Goal: Use online tool/utility: Use online tool/utility

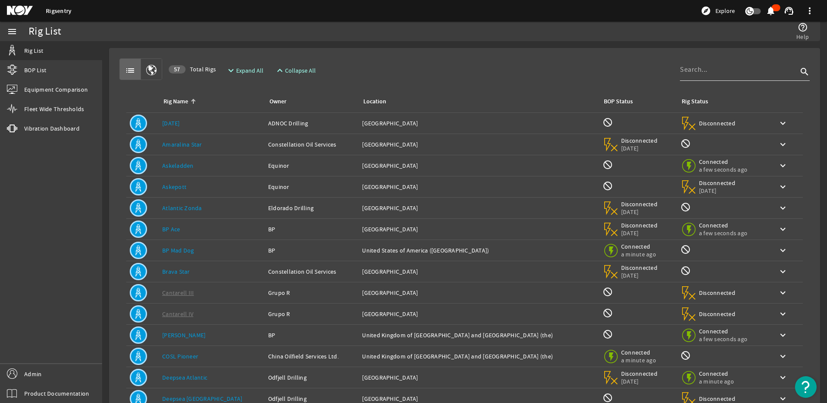
click at [726, 64] on div at bounding box center [739, 69] width 118 height 23
click at [729, 77] on div at bounding box center [739, 69] width 118 height 23
click at [729, 72] on input at bounding box center [739, 69] width 118 height 10
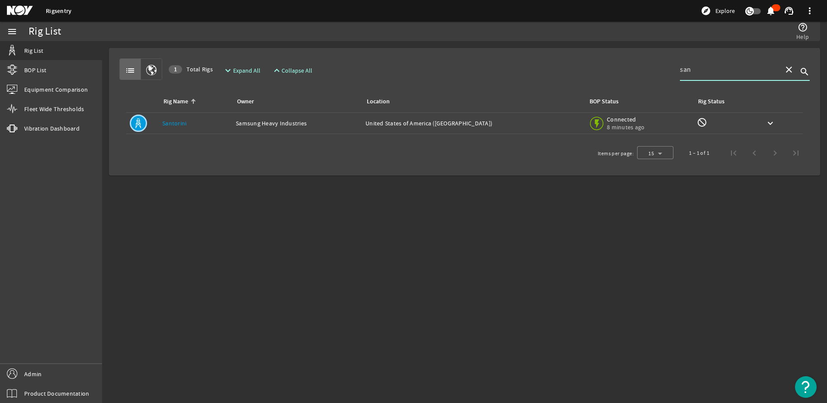
type input "san"
click at [177, 125] on link "Santorini" at bounding box center [174, 123] width 24 height 8
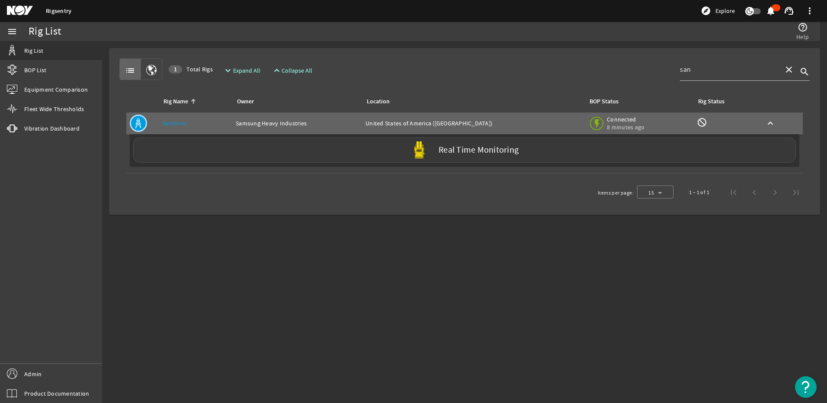
click at [450, 146] on label "Real Time Monitoring" at bounding box center [479, 150] width 80 height 9
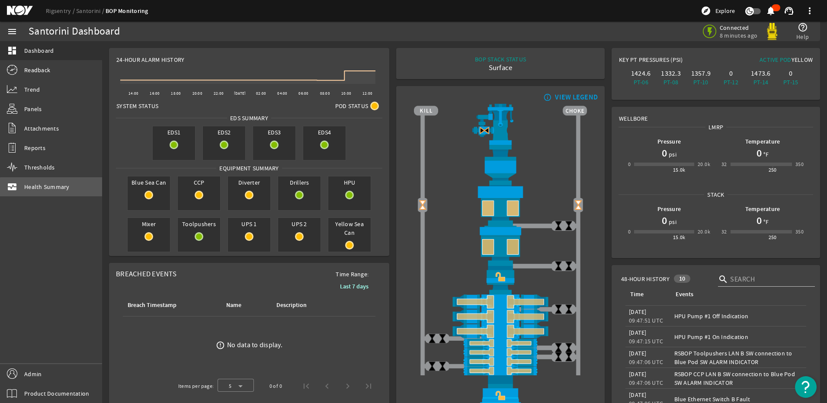
click at [54, 188] on span "Health Summary" at bounding box center [46, 187] width 45 height 9
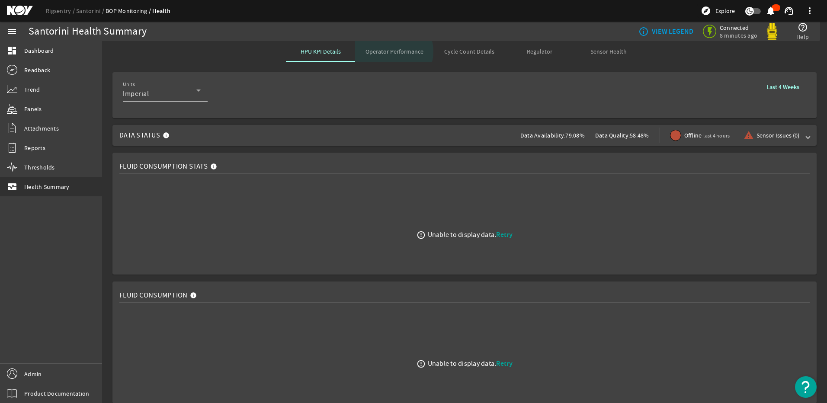
click at [391, 51] on span "Operator Performance" at bounding box center [395, 51] width 58 height 6
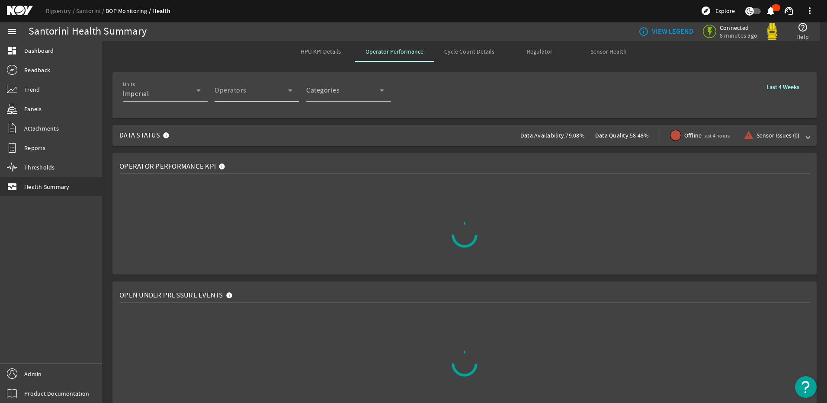
click at [293, 95] on icon at bounding box center [290, 90] width 10 height 10
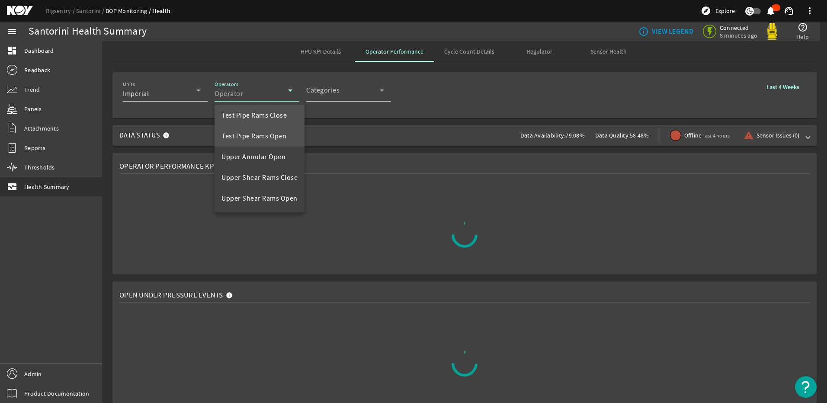
click at [276, 132] on span "Test Pipe Rams Open" at bounding box center [254, 136] width 65 height 10
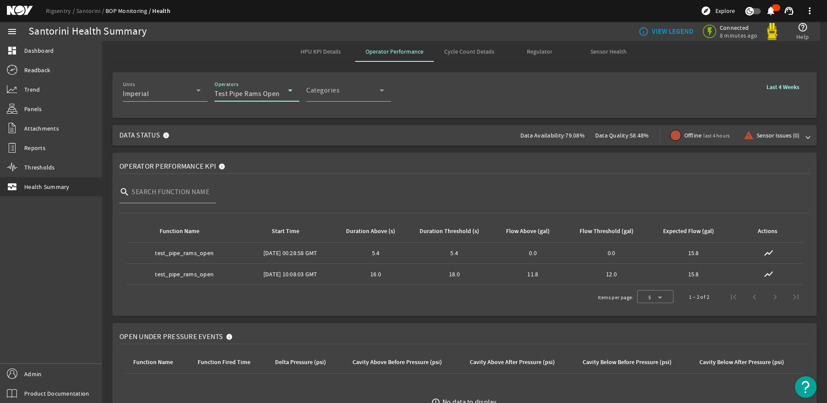
click at [290, 93] on icon at bounding box center [290, 90] width 10 height 10
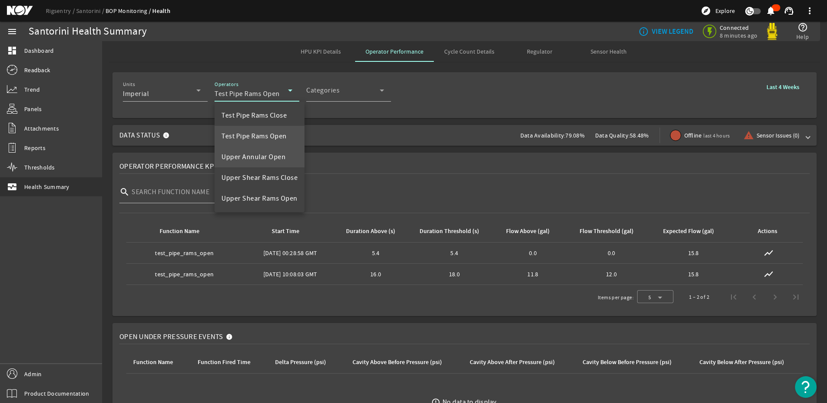
click at [250, 164] on mat-option "Upper Annular Open" at bounding box center [260, 157] width 90 height 21
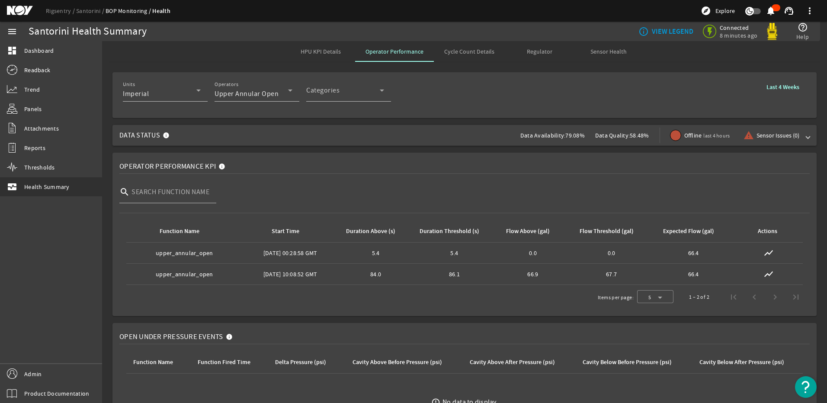
click at [807, 134] on span at bounding box center [808, 135] width 3 height 9
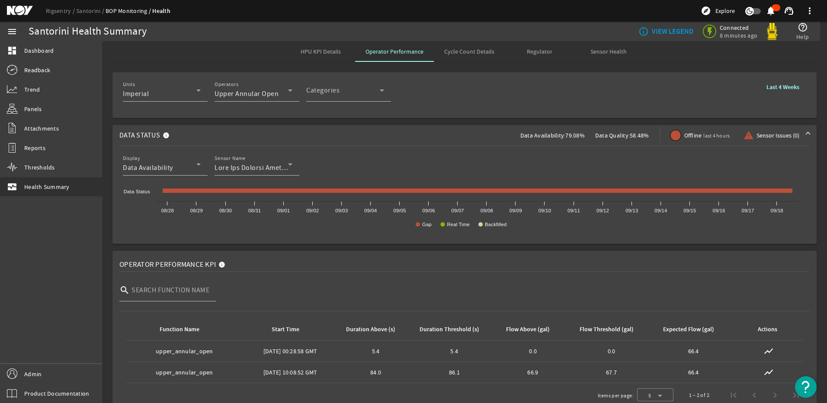
click at [807, 134] on span at bounding box center [808, 135] width 3 height 9
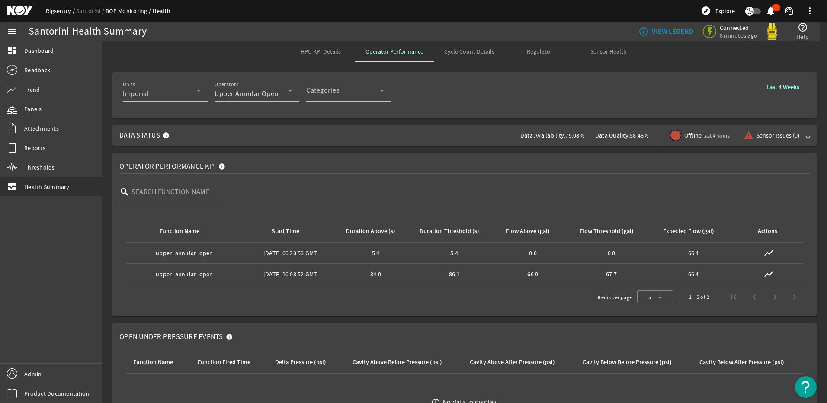
click at [63, 8] on link "Rigsentry" at bounding box center [61, 11] width 30 height 8
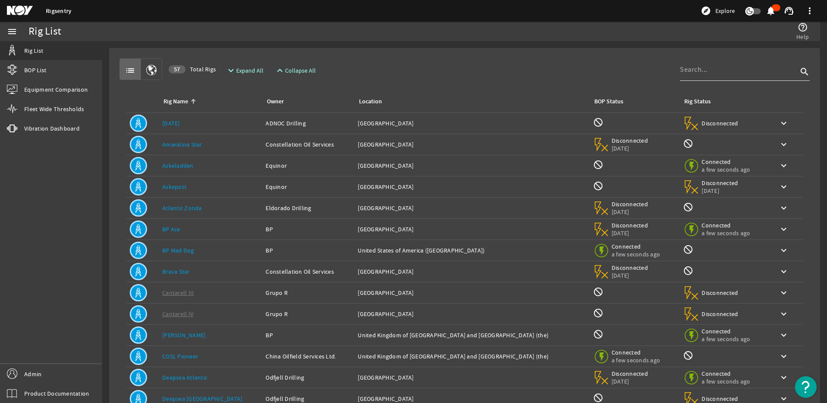
click at [700, 66] on input at bounding box center [739, 69] width 118 height 10
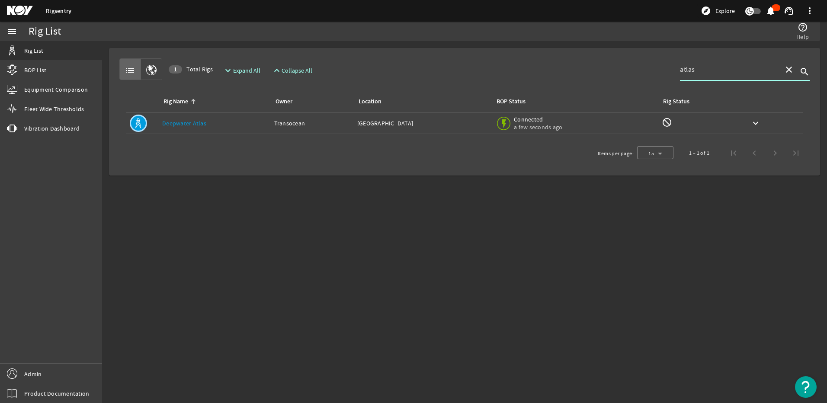
type input "atlas"
click at [374, 118] on td "Location: [GEOGRAPHIC_DATA]" at bounding box center [423, 123] width 138 height 21
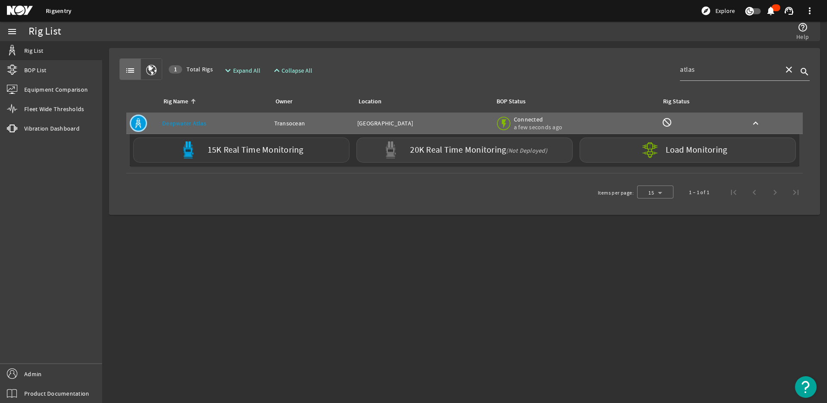
click at [246, 142] on div "15K Real Time Monitoring" at bounding box center [241, 150] width 216 height 25
click at [248, 148] on label "15K Real Time Monitoring" at bounding box center [256, 150] width 96 height 9
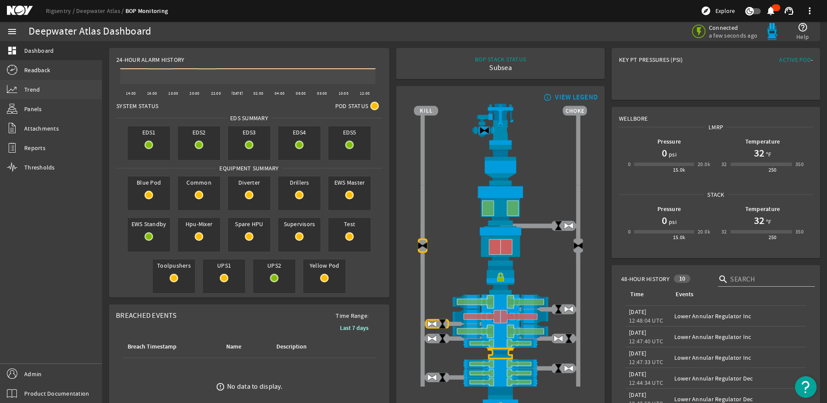
click at [26, 87] on span "Trend" at bounding box center [32, 89] width 16 height 9
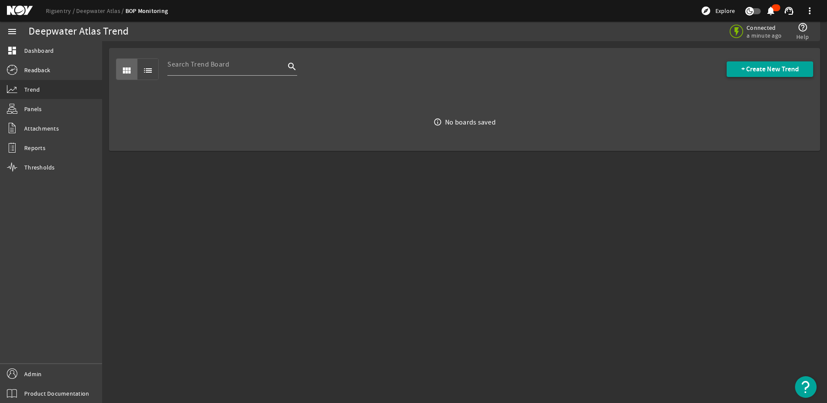
click at [780, 65] on span "+ Create New Trend" at bounding box center [771, 69] width 58 height 9
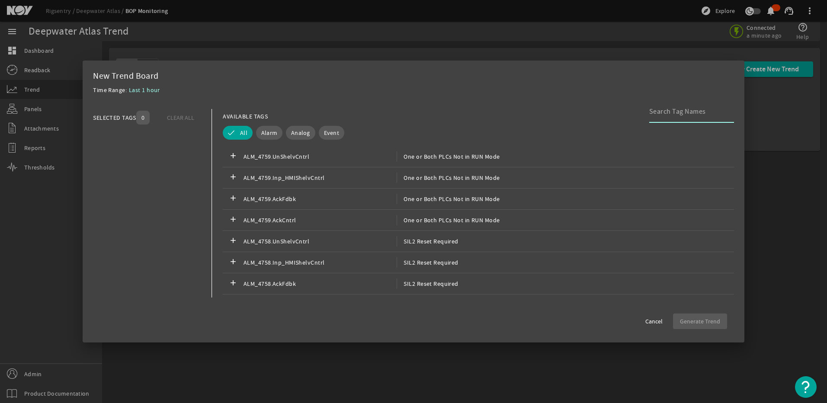
click at [680, 113] on input at bounding box center [689, 111] width 78 height 10
paste input "Diverter Packer Valve Open PS Channel Fault DIVS02CH00"
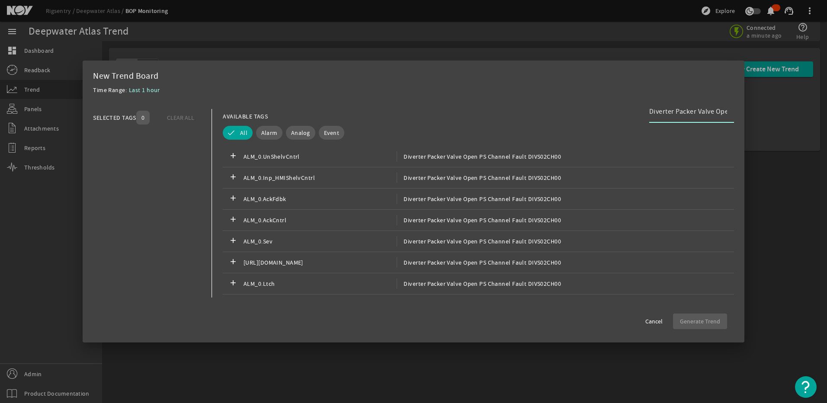
scroll to position [0, 98]
type input "Diverter Packer Valve Open PS Channel Fault DIVS02CH00"
click at [656, 321] on span "Cancel" at bounding box center [654, 321] width 17 height 9
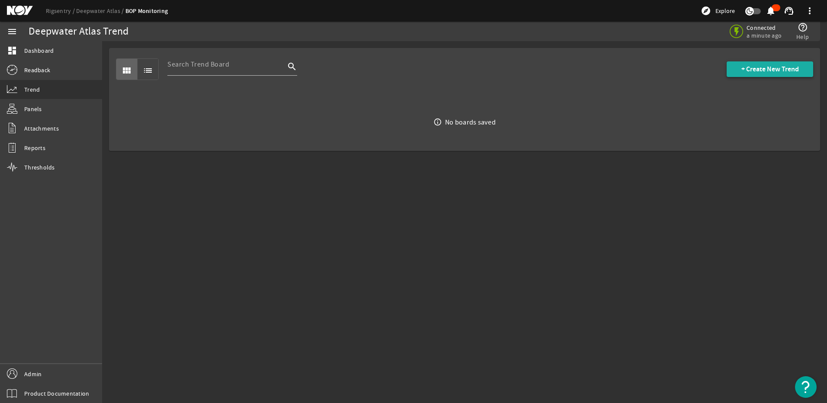
click at [784, 68] on span "+ Create New Trend" at bounding box center [771, 69] width 58 height 9
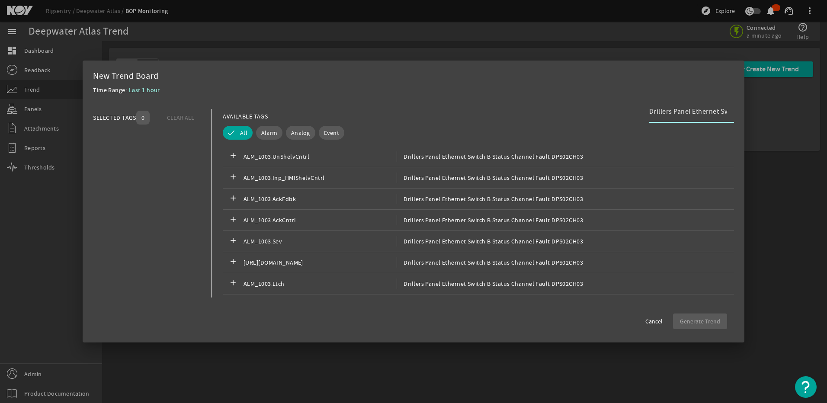
scroll to position [0, 122]
type input "Drillers Panel Ethernet Switch B Status Channel Fault DPS02CH03"
click at [656, 325] on span "Cancel" at bounding box center [654, 321] width 17 height 9
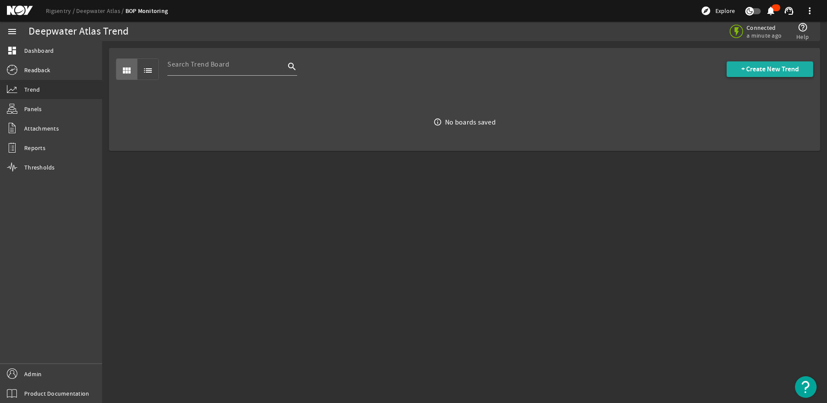
click at [744, 78] on span at bounding box center [770, 69] width 87 height 21
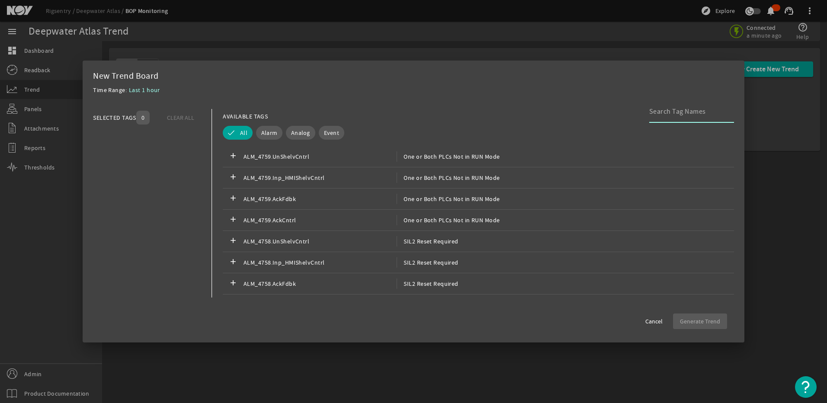
click at [661, 111] on input at bounding box center [689, 111] width 78 height 10
type input "Diverter Slip Joint Mudcatch Packer Pressure Low"
click at [658, 322] on span "Cancel" at bounding box center [654, 321] width 17 height 9
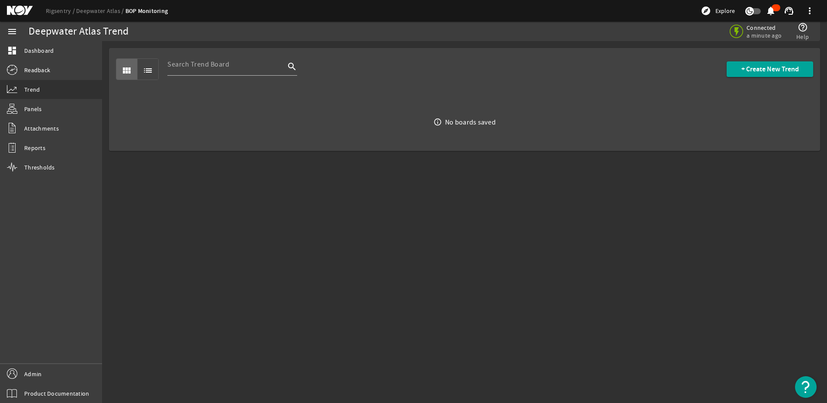
scroll to position [0, 0]
click at [766, 75] on span at bounding box center [770, 69] width 87 height 21
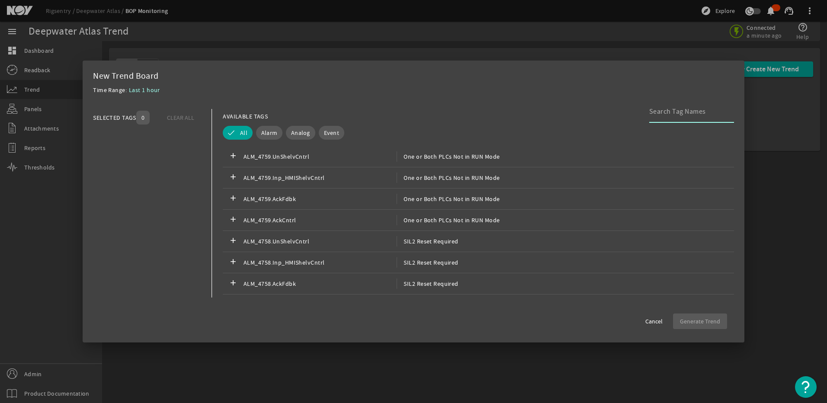
click at [676, 115] on input at bounding box center [689, 111] width 78 height 10
paste input "ALM_4750.Sev_SIM"
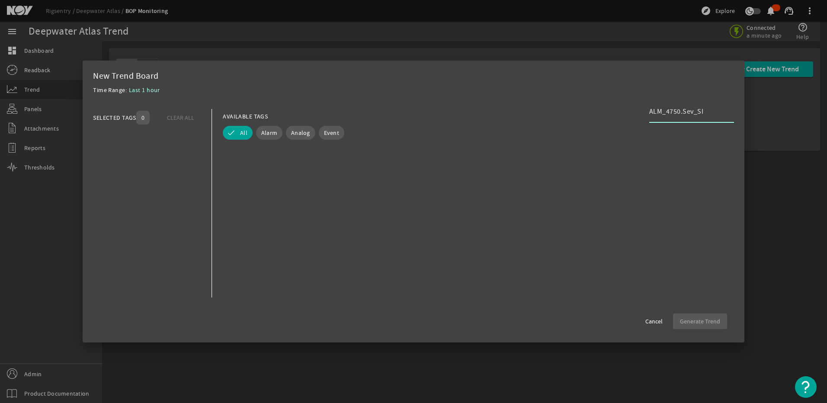
scroll to position [1218, 0]
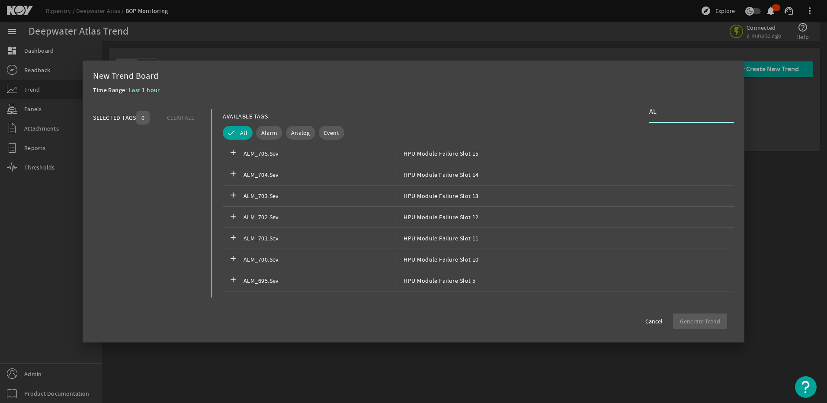
type input "A"
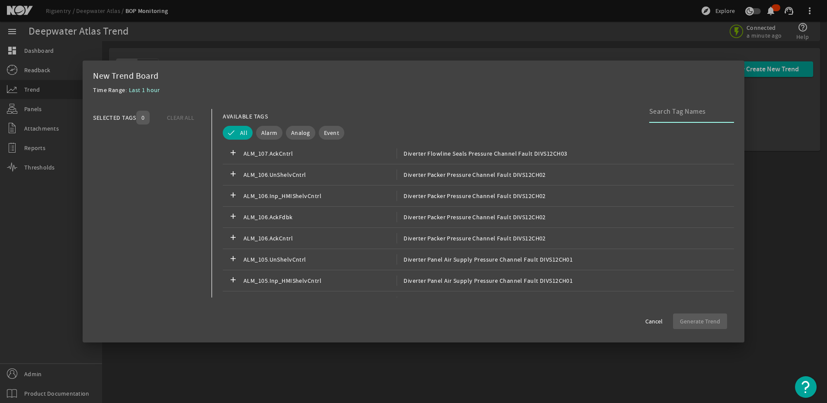
click at [672, 109] on input at bounding box center [689, 111] width 78 height 10
paste input "SIM SPARE Channel Fault BP1S02CH01"
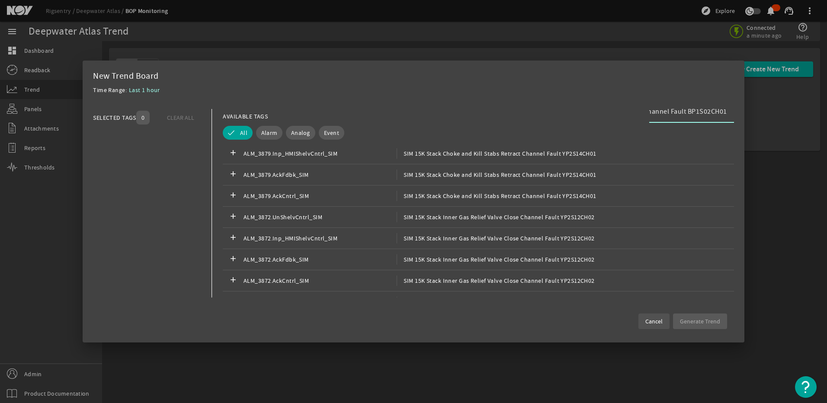
type input "SIM SPARE Channel Fault BP1S02CH01"
click at [647, 322] on span "Cancel" at bounding box center [654, 321] width 17 height 9
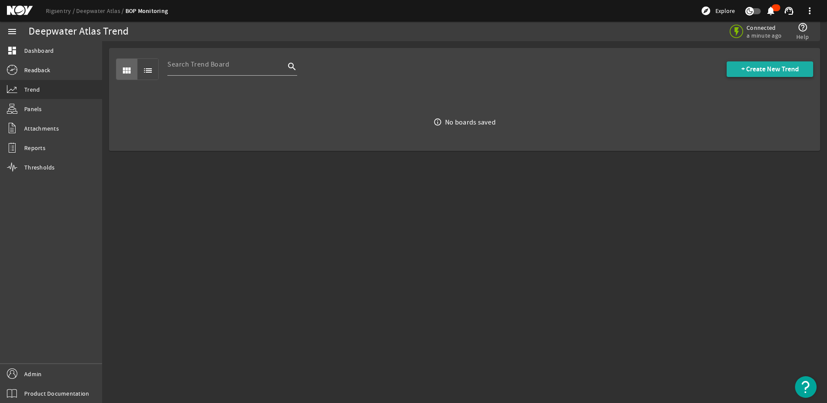
click at [738, 76] on span at bounding box center [770, 69] width 87 height 21
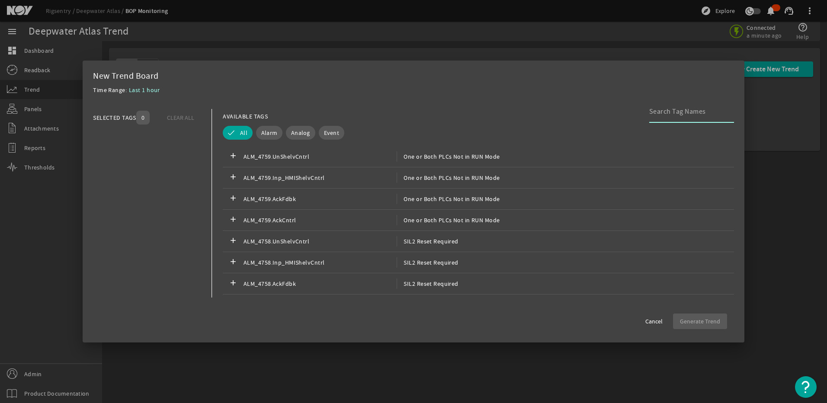
click at [663, 111] on input at bounding box center [689, 111] width 78 height 10
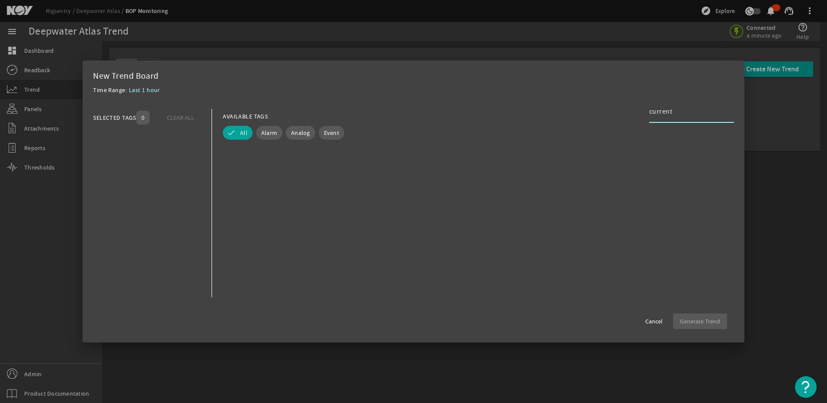
type input "current"
click at [803, 177] on div at bounding box center [413, 201] width 827 height 403
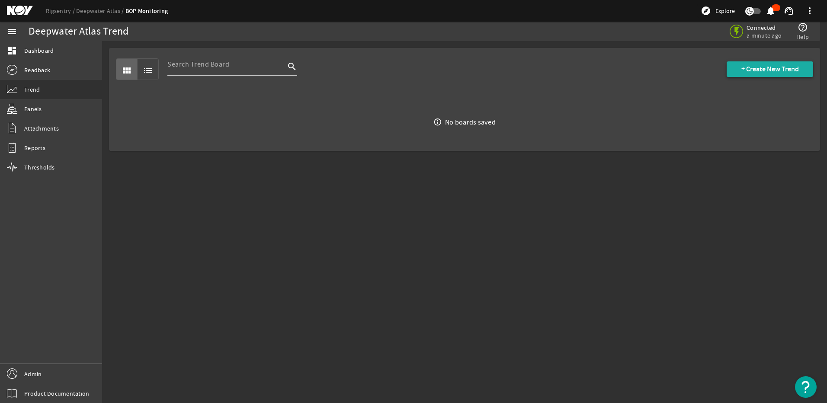
click at [786, 68] on span "+ Create New Trend" at bounding box center [771, 69] width 58 height 9
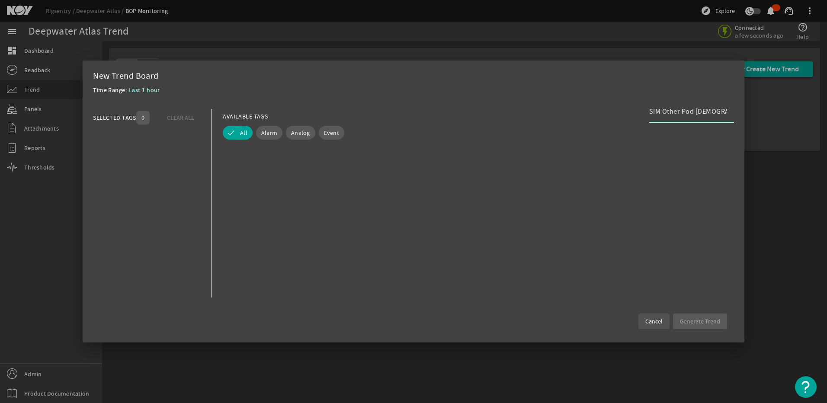
type input "SIM Other Pod [DEMOGRAPHIC_DATA] Gripper Latch BP1S10CH02 Current"
click at [654, 322] on span "Cancel" at bounding box center [654, 321] width 17 height 9
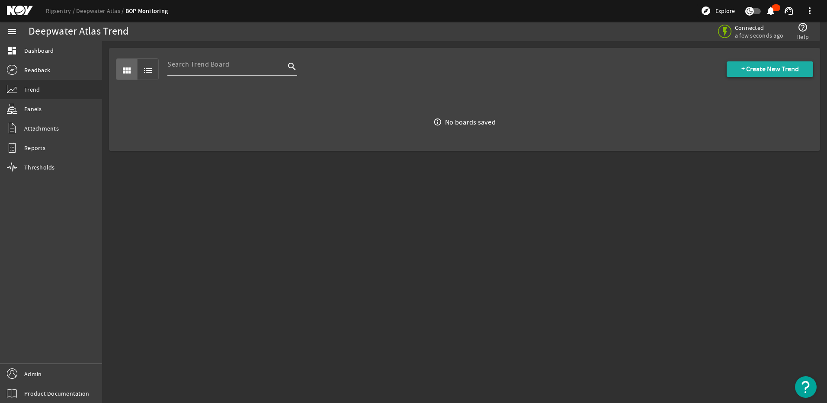
click at [750, 67] on span "+ Create New Trend" at bounding box center [771, 69] width 58 height 9
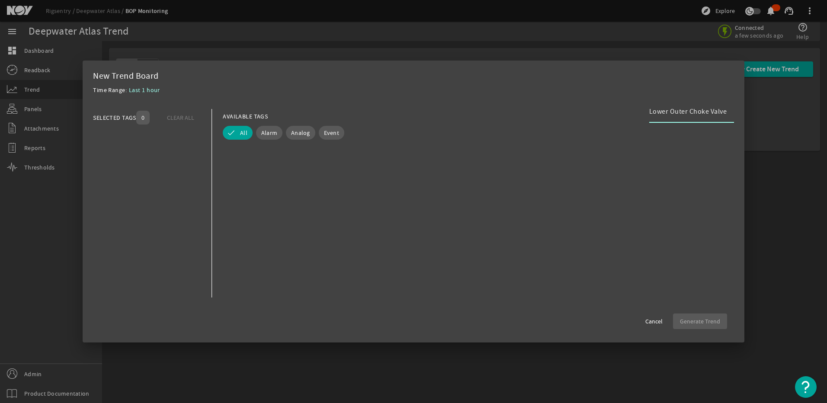
scroll to position [0, 84]
type input "Lower Outer Choke Valve Close BP1S10CH05 Current"
click at [660, 316] on span at bounding box center [654, 321] width 31 height 21
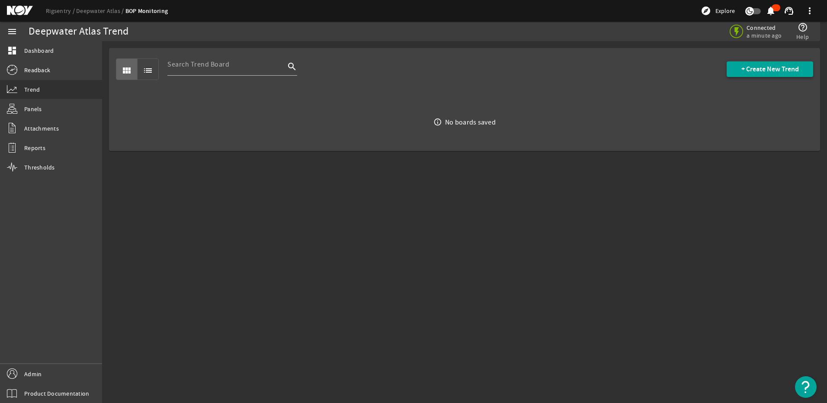
click at [794, 70] on span "+ Create New Trend" at bounding box center [771, 69] width 58 height 9
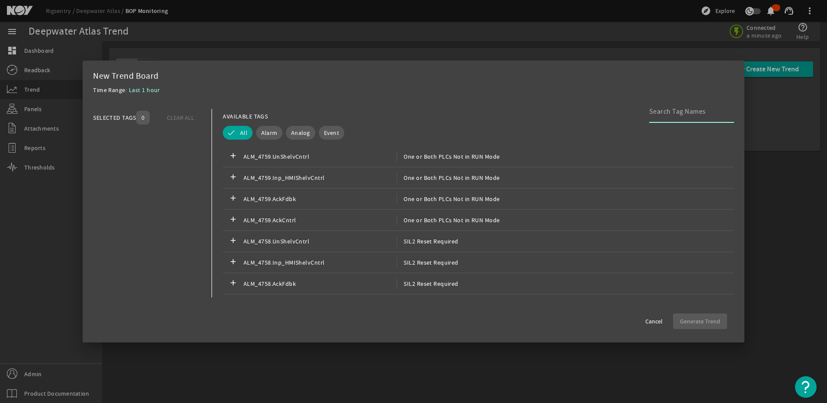
paste input "BP1_DOS10_[DOMAIN_NAME]_5.Current"
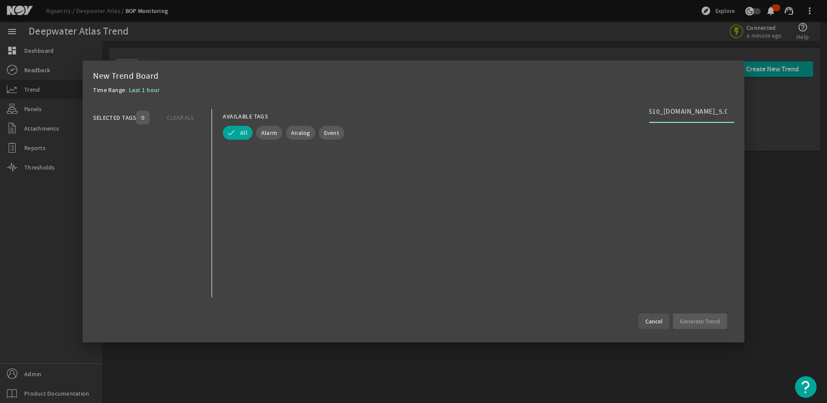
scroll to position [0, 23]
type input "BP1_DOS10_[DOMAIN_NAME]_5.Curren"
click at [664, 316] on span at bounding box center [654, 321] width 31 height 21
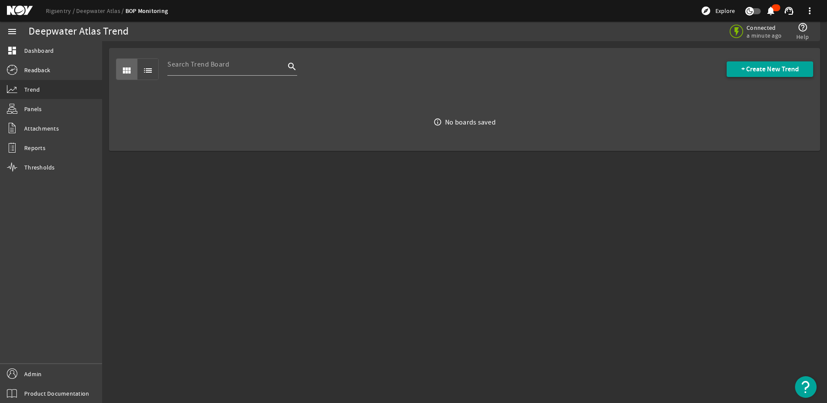
click at [752, 75] on span at bounding box center [770, 69] width 87 height 21
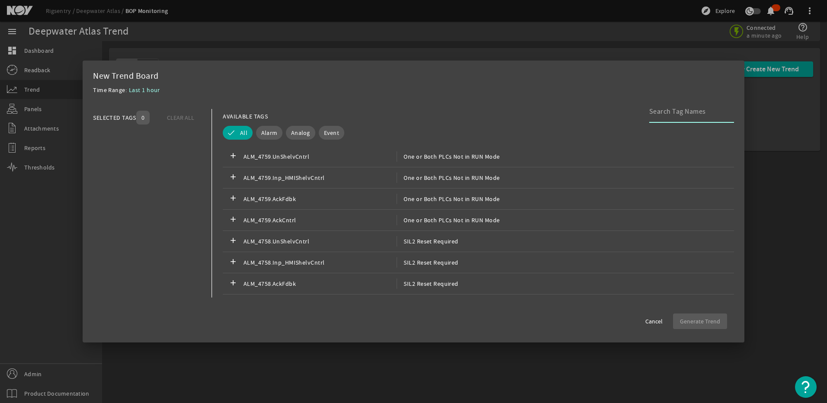
paste input "Other Pod [DEMOGRAPHIC_DATA] Gripper Unlatch BP1S10CH00 Current"
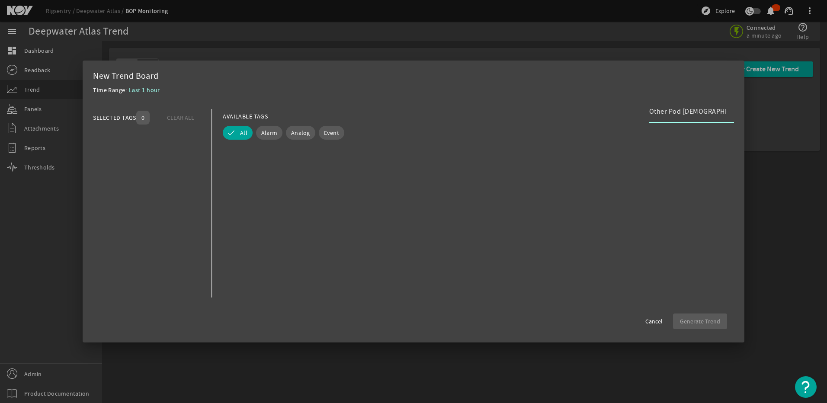
scroll to position [0, 94]
type input "Other Pod [DEMOGRAPHIC_DATA] Gripper Unlatch BP1S10CH00 Current"
click at [657, 316] on span at bounding box center [654, 321] width 31 height 21
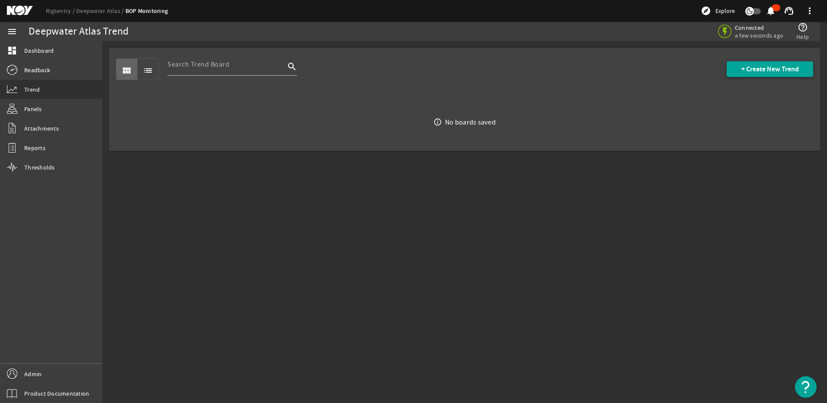
click at [744, 65] on span "+ Create New Trend" at bounding box center [771, 69] width 58 height 9
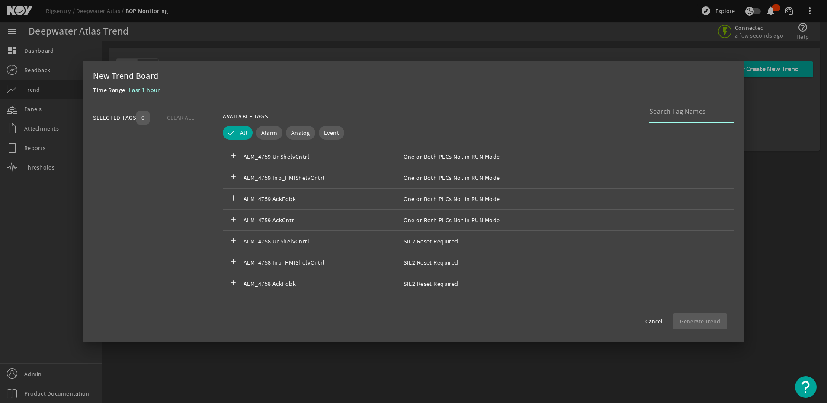
click at [656, 116] on input at bounding box center [689, 111] width 78 height 10
type input "Selected(x) Parent Name ObjectType Error NewName Description Template Categorie…"
click at [659, 112] on input at bounding box center [689, 111] width 78 height 10
click at [663, 112] on input at bounding box center [689, 111] width 78 height 10
click at [658, 111] on input at bounding box center [689, 111] width 78 height 10
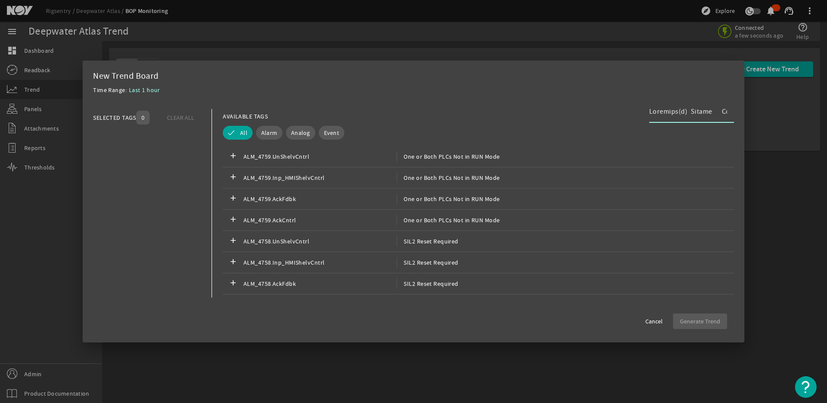
click at [657, 111] on input at bounding box center [689, 111] width 78 height 10
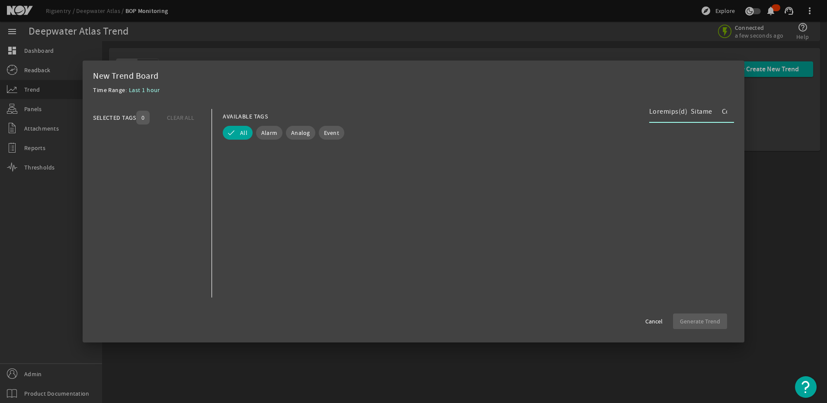
scroll to position [0, 4796]
click at [667, 110] on input at bounding box center [689, 111] width 78 height 10
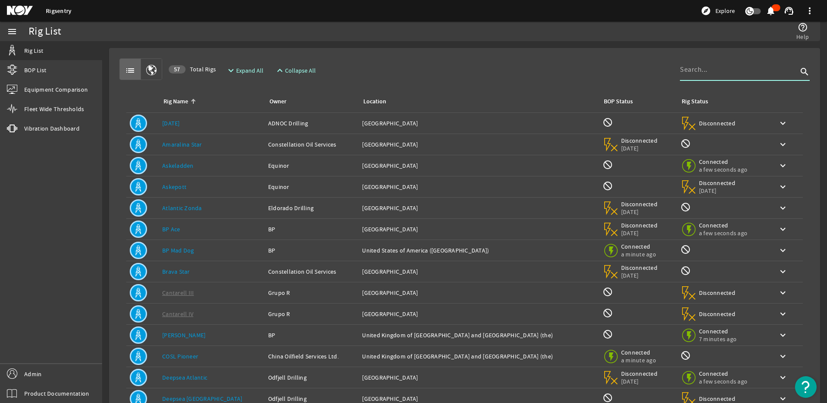
click at [689, 68] on input at bounding box center [739, 69] width 118 height 10
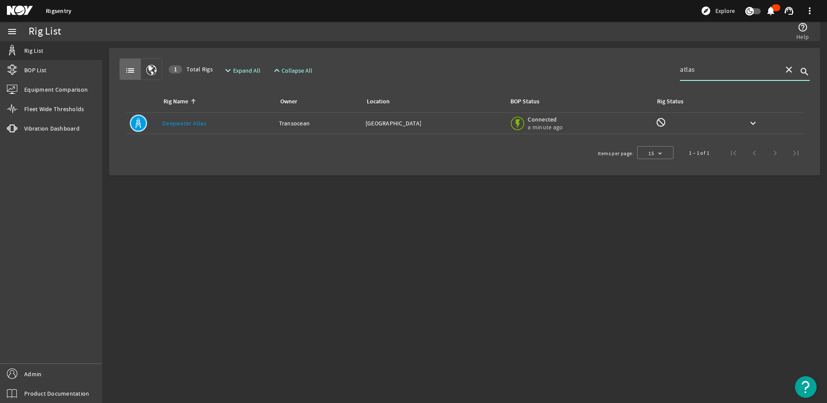
type input "atlas"
click at [290, 119] on div "Owner: Transocean" at bounding box center [319, 123] width 80 height 9
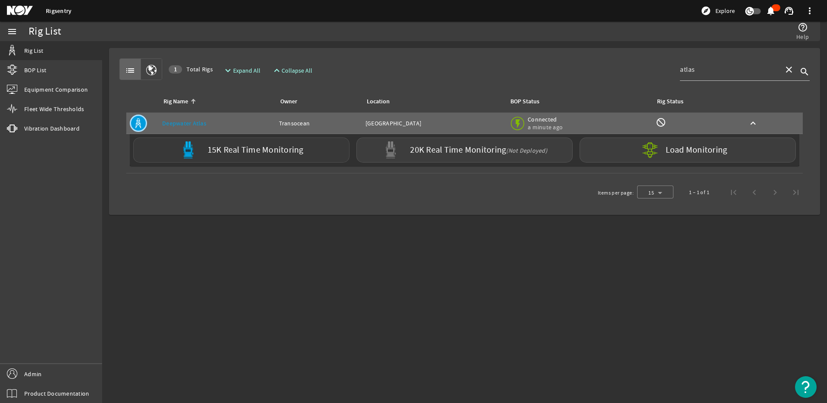
click at [260, 153] on label "15K Real Time Monitoring" at bounding box center [256, 150] width 96 height 9
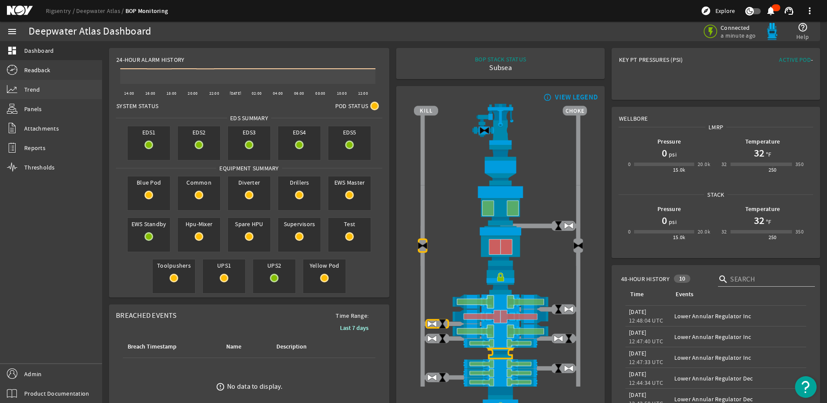
click at [35, 89] on span "Trend" at bounding box center [32, 89] width 16 height 9
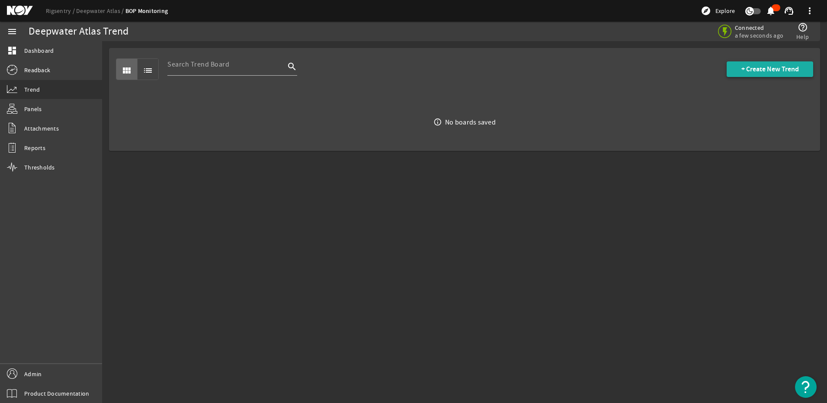
click at [741, 74] on span at bounding box center [770, 69] width 87 height 21
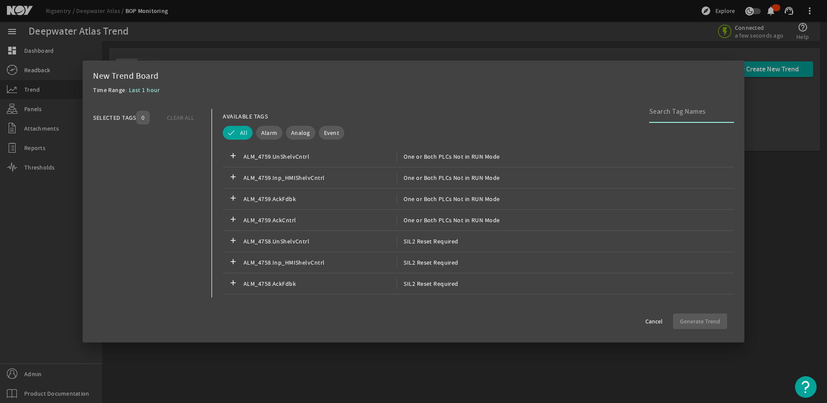
click at [660, 116] on input at bounding box center [689, 111] width 78 height 10
type input "Selected(x) Parent Name ObjectType Error NewName Description Template Categorie…"
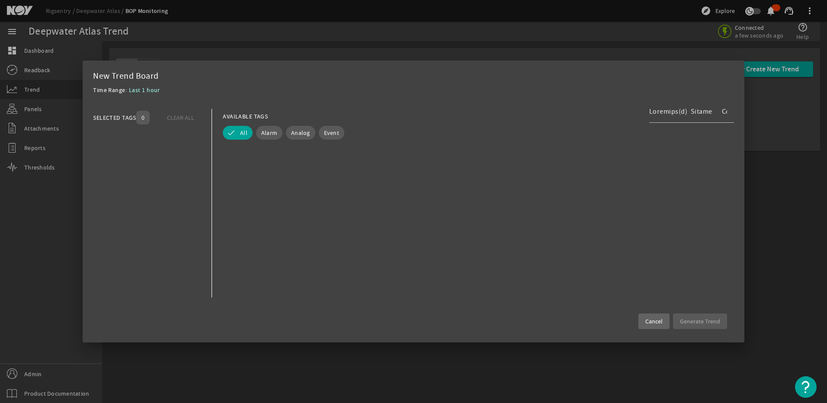
click at [658, 325] on span "Cancel" at bounding box center [654, 321] width 17 height 9
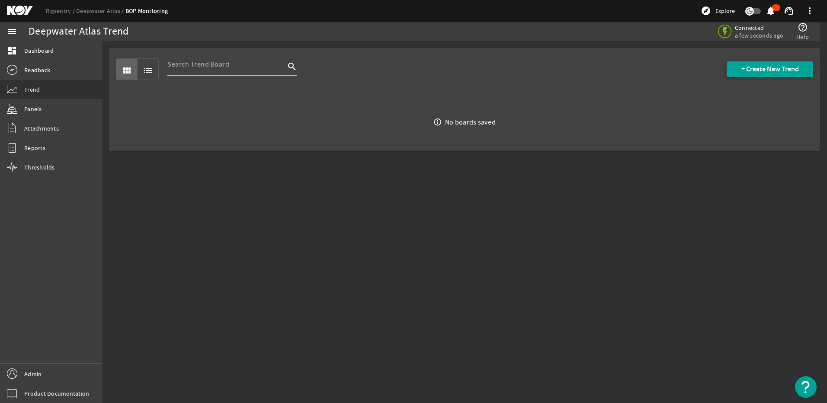
click at [743, 72] on span "+ Create New Trend" at bounding box center [771, 69] width 58 height 9
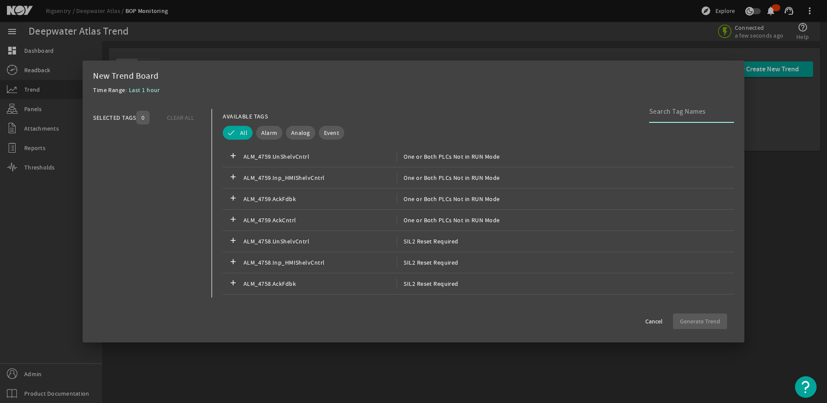
click at [683, 111] on input at bounding box center [689, 111] width 78 height 10
paste input "Other Pod [DEMOGRAPHIC_DATA] Gripper Unlatch BP1S10CH00 Current"
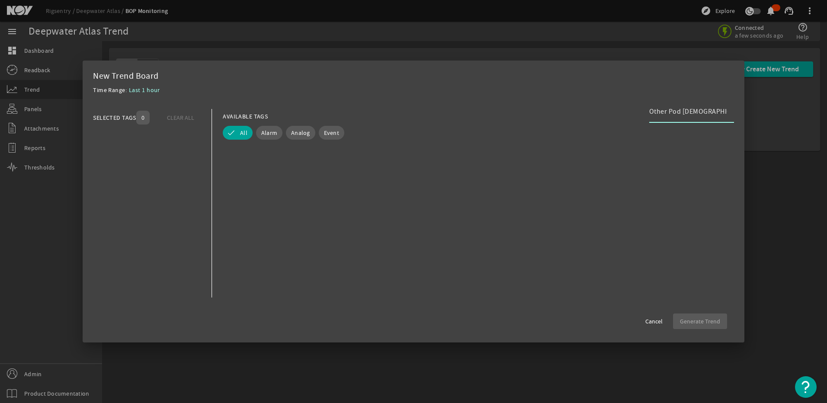
scroll to position [0, 94]
type input "Other Pod [DEMOGRAPHIC_DATA] Gripper Unlatch BP1S10CH00 Current"
click at [652, 319] on span "Cancel" at bounding box center [654, 321] width 17 height 9
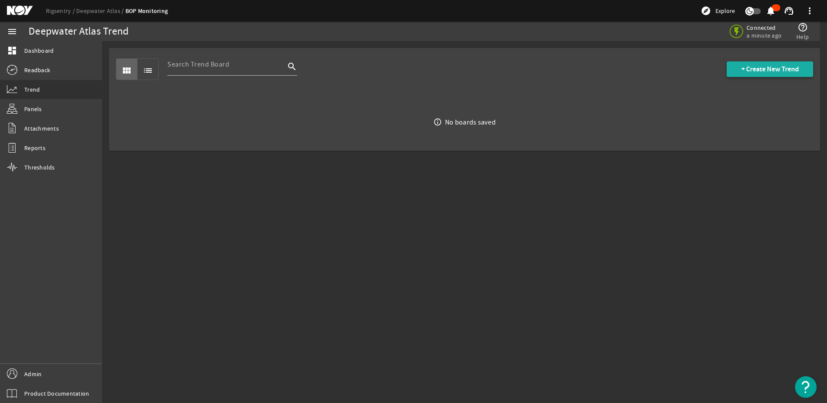
click at [785, 68] on span "+ Create New Trend" at bounding box center [771, 69] width 58 height 9
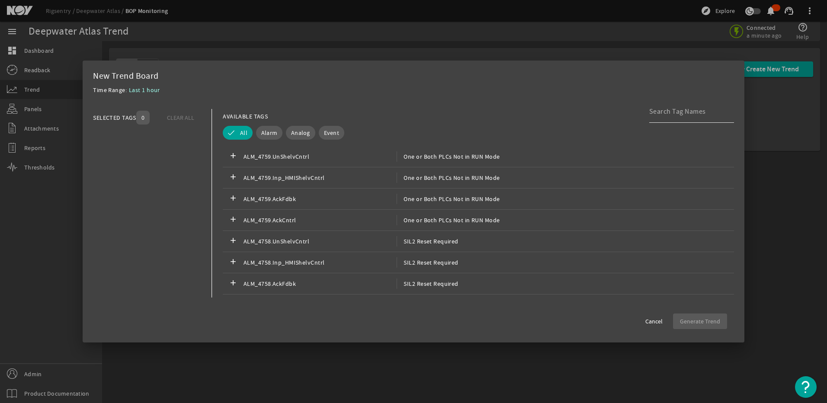
click at [666, 109] on input at bounding box center [689, 111] width 78 height 10
paste input "Other Pod [DEMOGRAPHIC_DATA] Gripper Unlatch BP1S10CH00 Current"
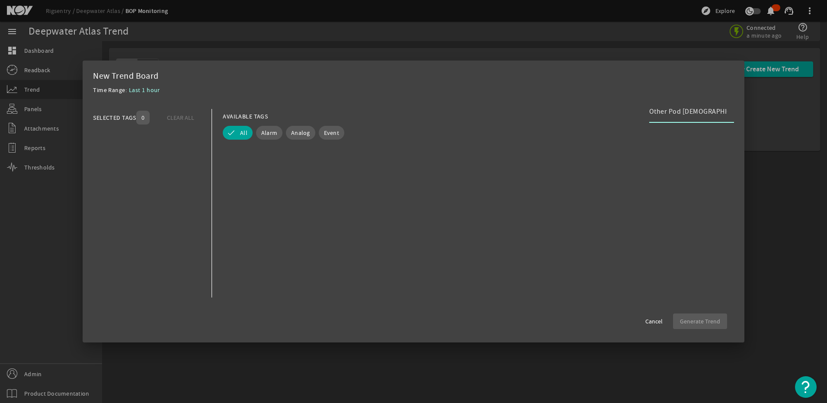
scroll to position [0, 94]
type input "Other Pod [DEMOGRAPHIC_DATA] Gripper Unlatch BP1S10CH00 Current"
click at [660, 321] on span "Cancel" at bounding box center [654, 321] width 17 height 9
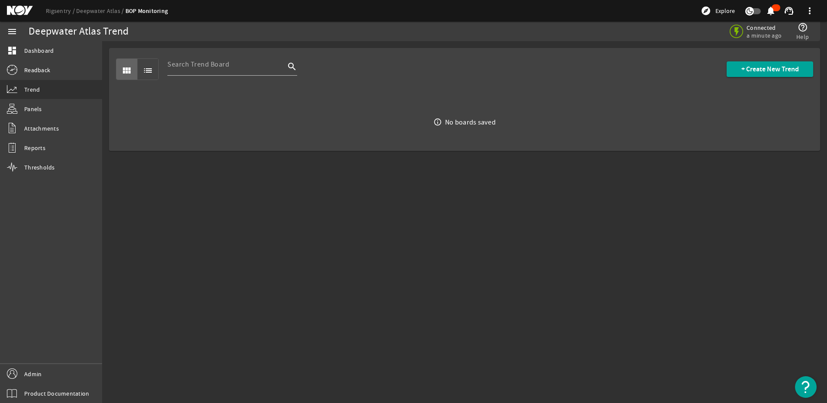
scroll to position [0, 0]
